Goal: Task Accomplishment & Management: Use online tool/utility

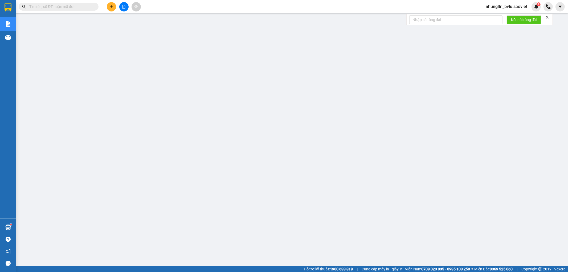
click at [66, 7] on input "text" at bounding box center [60, 7] width 63 height 6
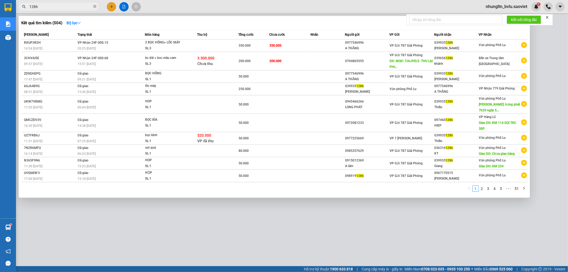
type input "1286"
click at [188, 45] on span "2 BỌC HỒNG+ LỐC MÁY SL: 3" at bounding box center [171, 45] width 52 height 11
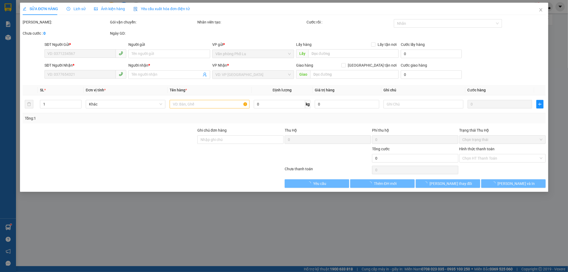
type input "0977546996"
type input "A THẮNG"
type input "0399351286"
type input "[PERSON_NAME]"
type input "350.000"
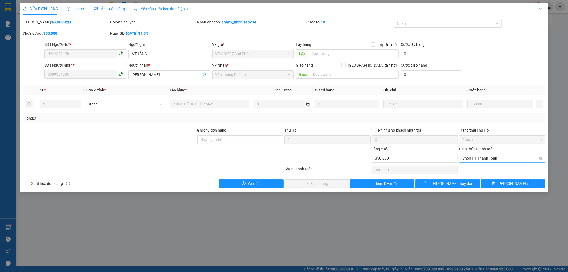
click at [489, 156] on span "Chọn HT Thanh Toán" at bounding box center [503, 158] width 80 height 8
click at [489, 168] on div "Tại văn phòng" at bounding box center [503, 169] width 80 height 6
type input "0"
click at [322, 185] on span "[PERSON_NAME] và Giao hàng" at bounding box center [320, 184] width 51 height 6
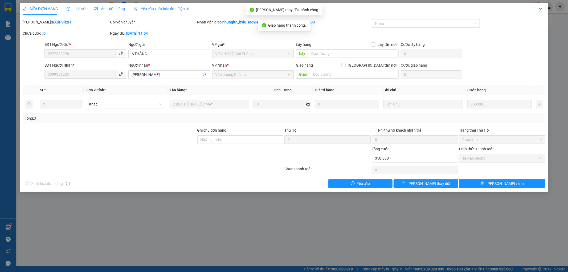
click at [539, 8] on icon "close" at bounding box center [541, 10] width 4 height 4
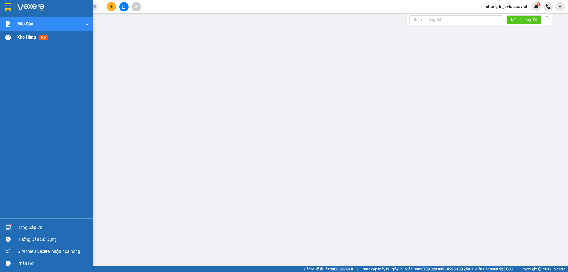
click at [25, 39] on span "Kho hàng" at bounding box center [26, 37] width 19 height 5
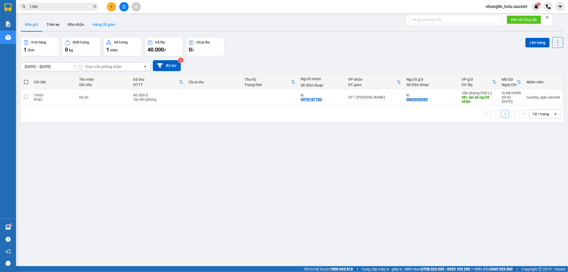
click at [103, 22] on button "Hàng đã giao" at bounding box center [103, 24] width 31 height 13
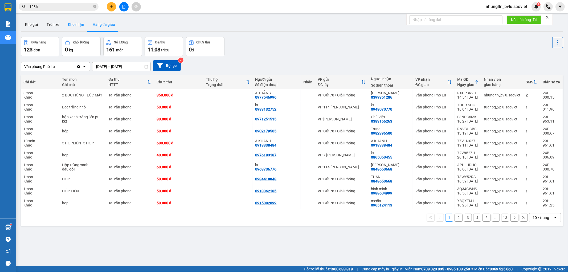
click at [72, 25] on button "Kho nhận" at bounding box center [76, 24] width 25 height 13
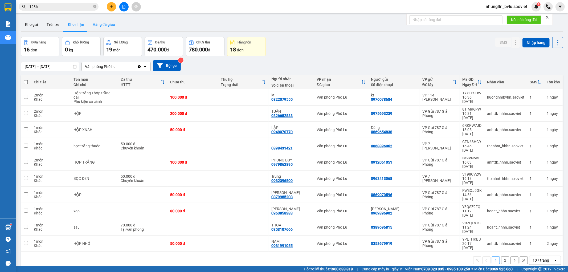
click at [102, 25] on button "Hàng đã giao" at bounding box center [103, 24] width 31 height 13
